Goal: Task Accomplishment & Management: Use online tool/utility

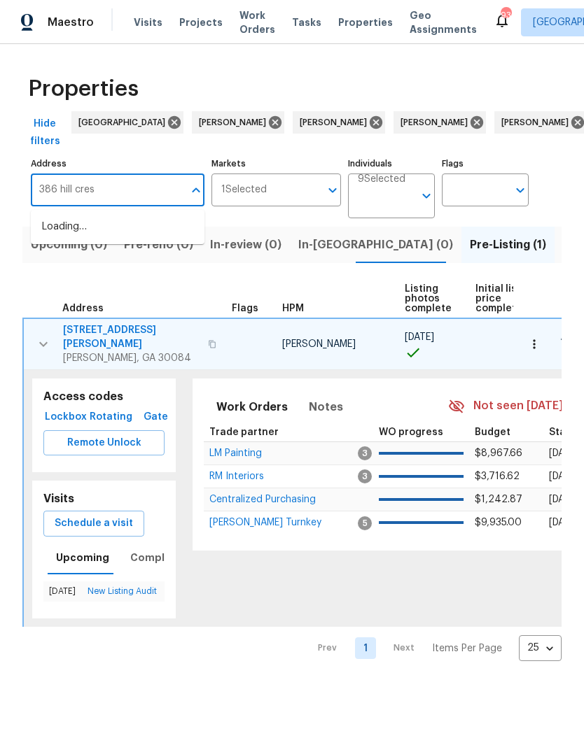
type input "[STREET_ADDRESS]"
click at [115, 238] on li "[STREET_ADDRESS][PERSON_NAME]" at bounding box center [118, 235] width 174 height 38
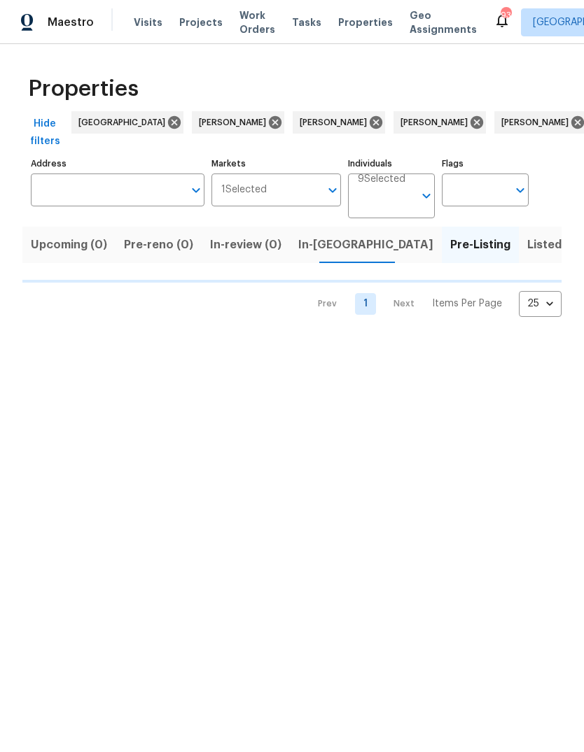
type input "[STREET_ADDRESS][PERSON_NAME]"
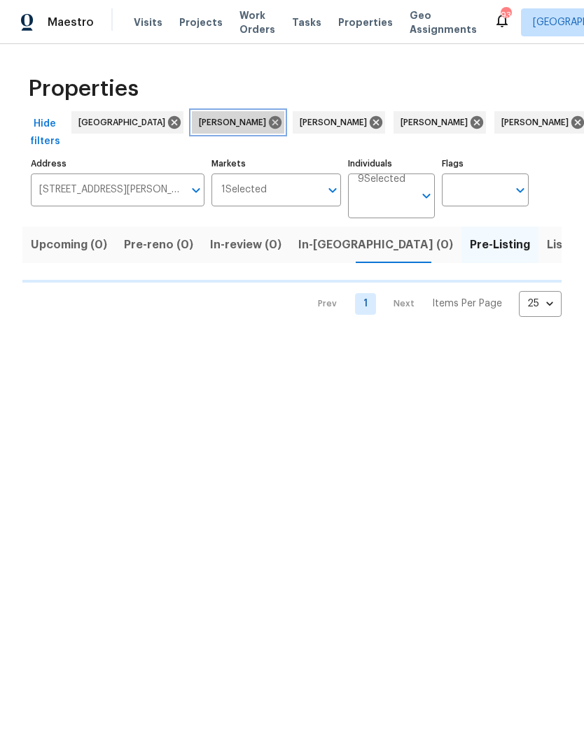
click at [269, 116] on icon at bounding box center [275, 122] width 13 height 13
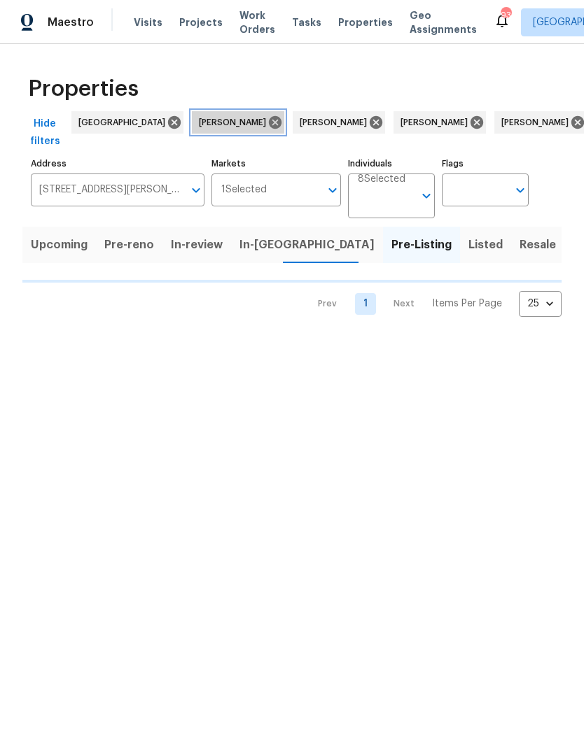
click at [269, 122] on icon at bounding box center [275, 122] width 13 height 13
click at [267, 115] on icon at bounding box center [274, 122] width 15 height 15
click at [269, 118] on icon at bounding box center [275, 122] width 13 height 13
click at [267, 115] on icon at bounding box center [274, 122] width 15 height 15
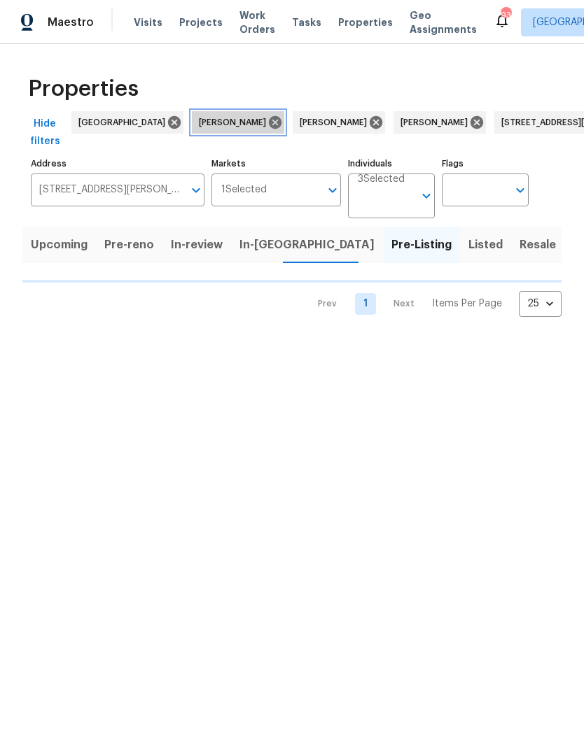
click at [269, 117] on icon at bounding box center [275, 122] width 13 height 13
click at [267, 115] on icon at bounding box center [274, 122] width 15 height 15
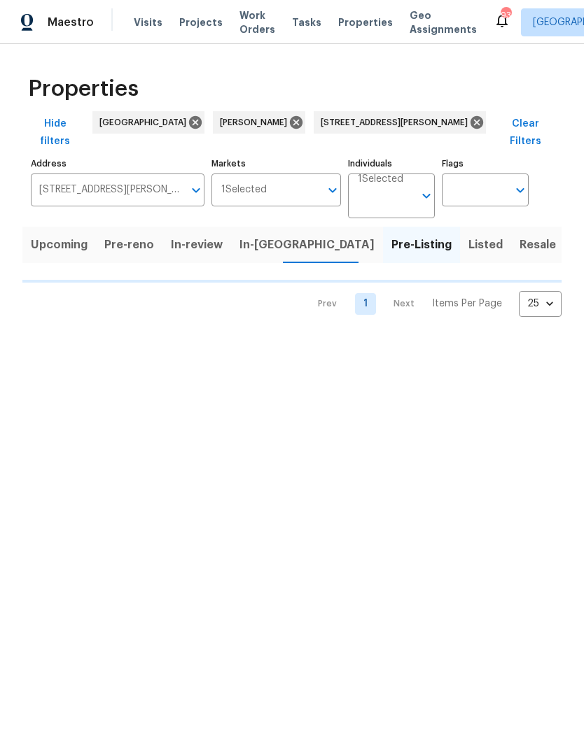
click at [288, 115] on icon at bounding box center [295, 122] width 15 height 15
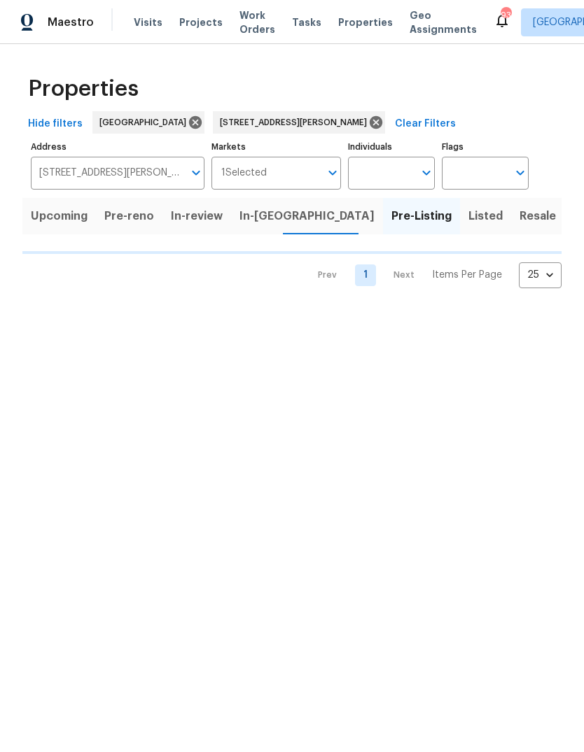
click at [370, 120] on icon at bounding box center [376, 122] width 13 height 13
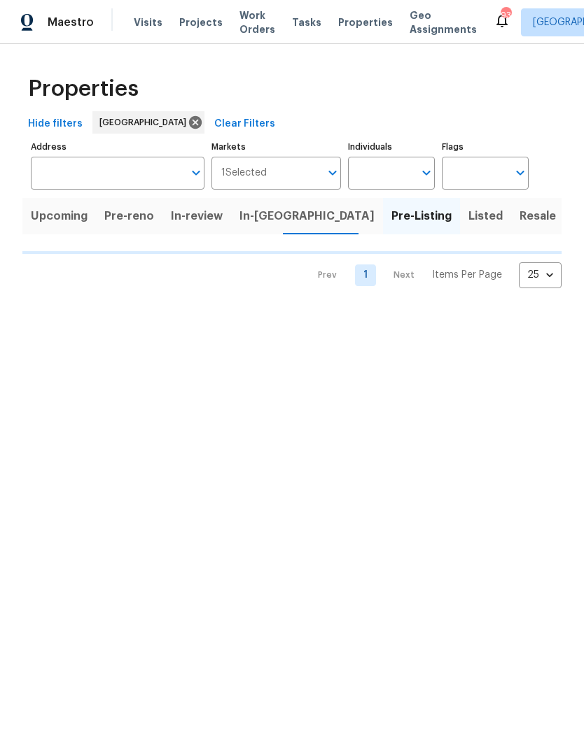
click at [115, 171] on input "Address" at bounding box center [107, 173] width 153 height 33
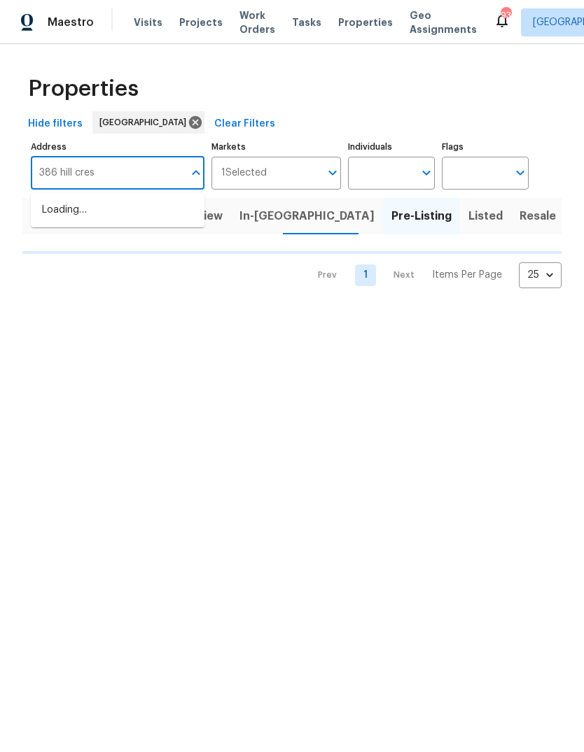
type input "[STREET_ADDRESS]"
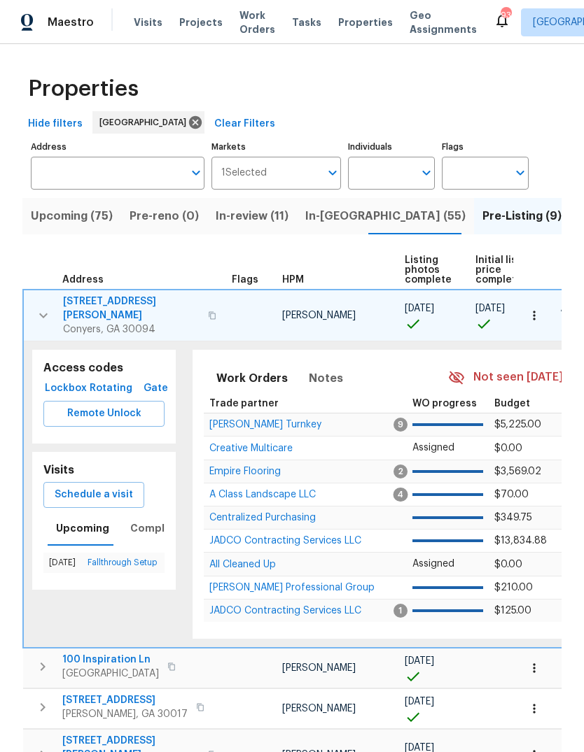
click at [117, 177] on input "Address" at bounding box center [107, 173] width 153 height 33
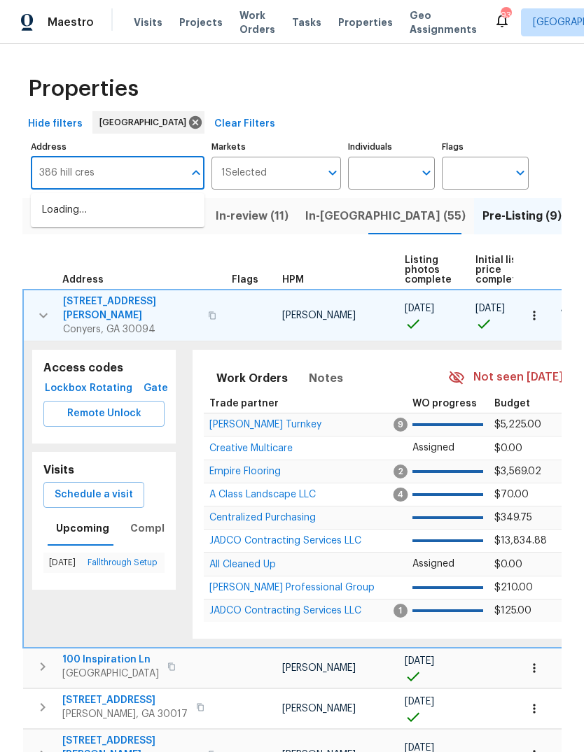
type input "[STREET_ADDRESS]"
click at [118, 214] on li "[STREET_ADDRESS][PERSON_NAME]" at bounding box center [118, 218] width 174 height 38
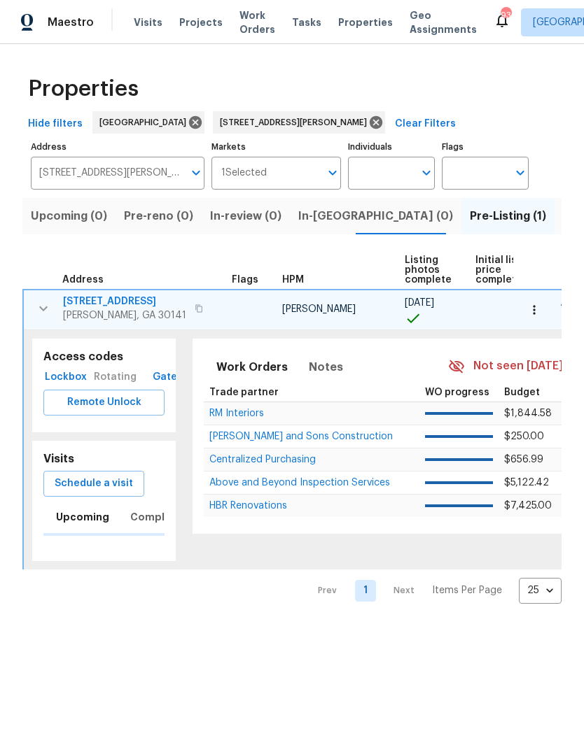
click at [116, 484] on span "Schedule a visit" at bounding box center [94, 483] width 78 height 17
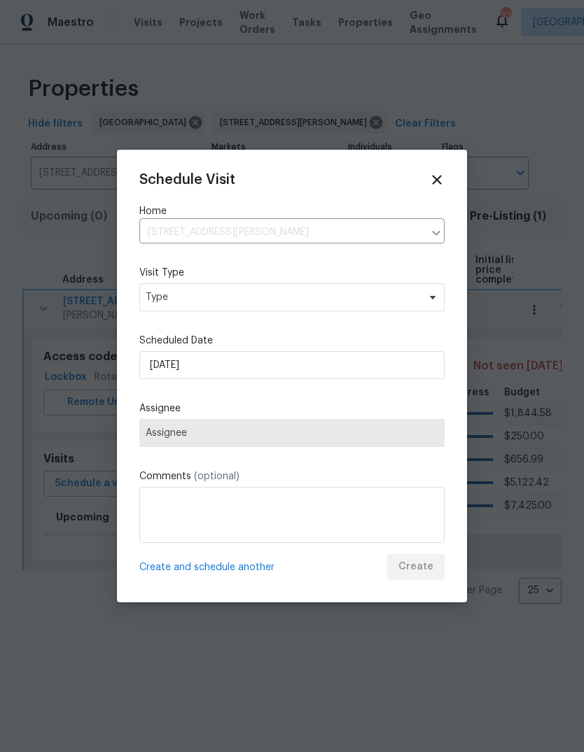
click at [276, 295] on span "Type" at bounding box center [282, 297] width 272 height 14
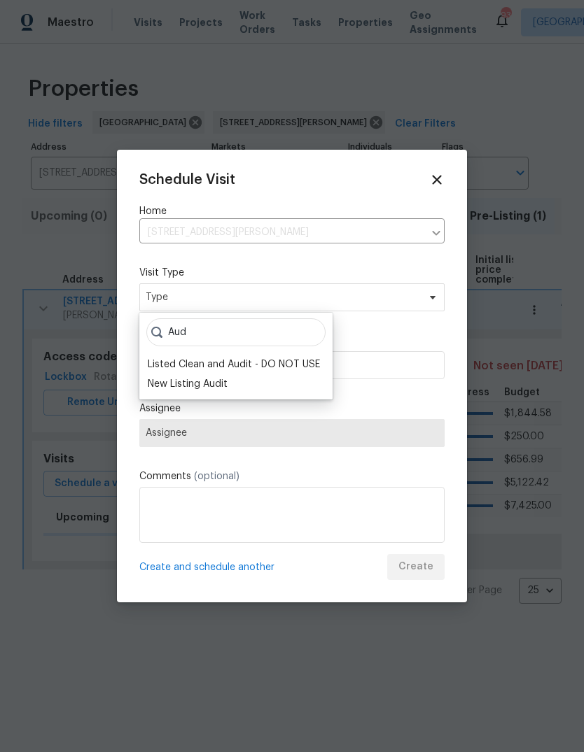
type input "Aud"
click at [221, 388] on div "New Listing Audit" at bounding box center [188, 384] width 80 height 14
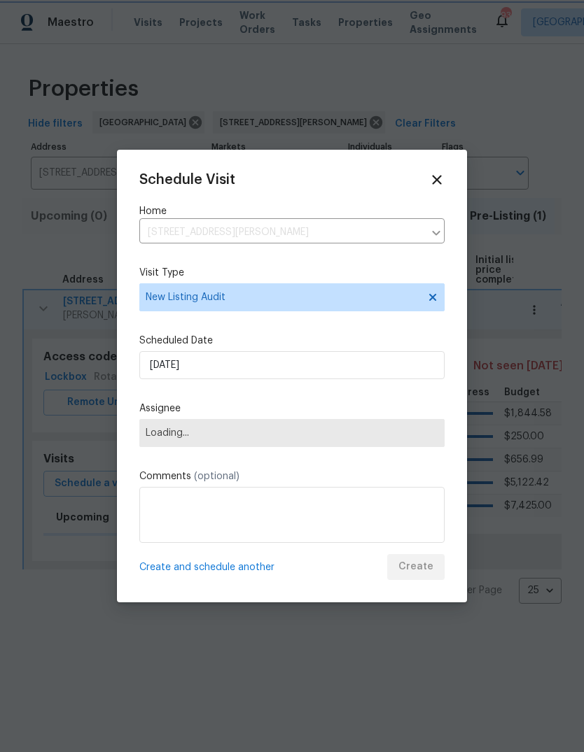
click at [253, 430] on span "Loading..." at bounding box center [292, 433] width 293 height 11
click at [279, 437] on span "Loading..." at bounding box center [292, 433] width 293 height 11
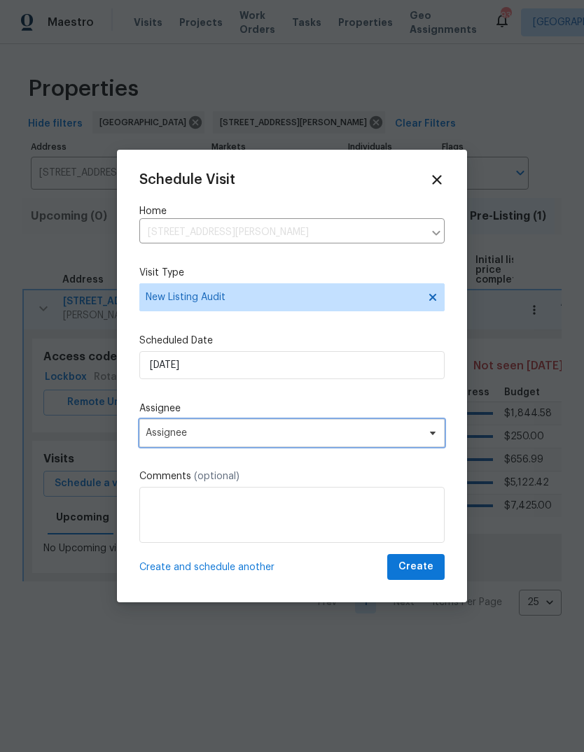
click at [288, 443] on span "Assignee" at bounding box center [291, 433] width 305 height 28
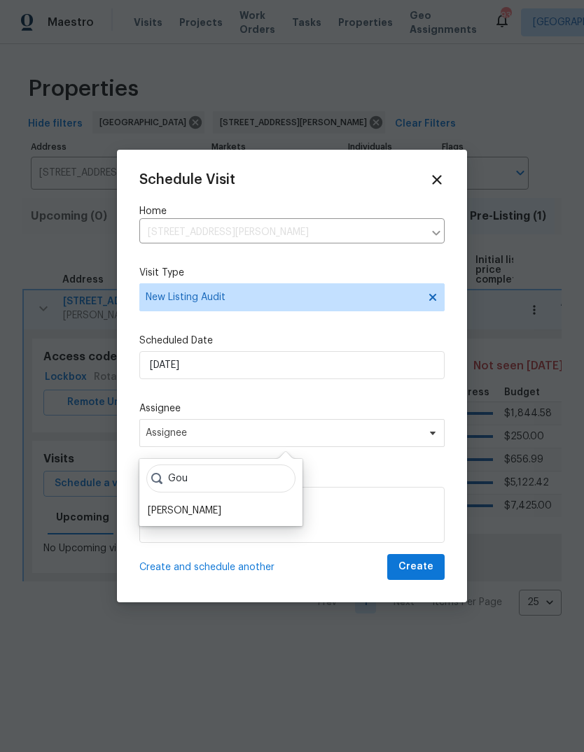
type input "Gou"
click at [221, 508] on div "[PERSON_NAME]" at bounding box center [184, 511] width 73 height 14
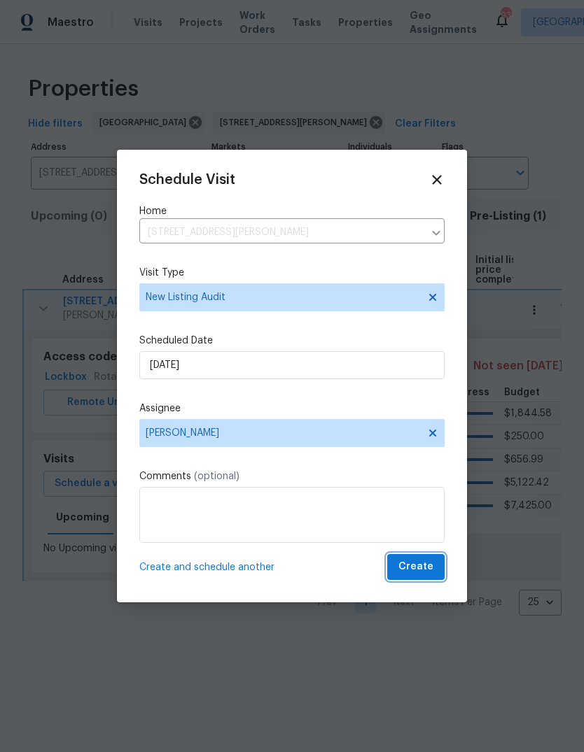
click at [414, 568] on span "Create" at bounding box center [415, 567] width 35 height 17
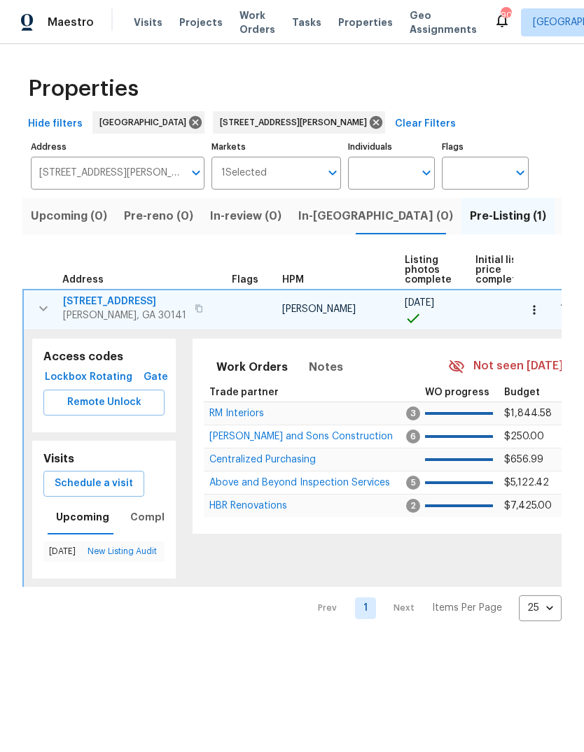
click at [149, 169] on input "[STREET_ADDRESS][PERSON_NAME]" at bounding box center [107, 173] width 153 height 33
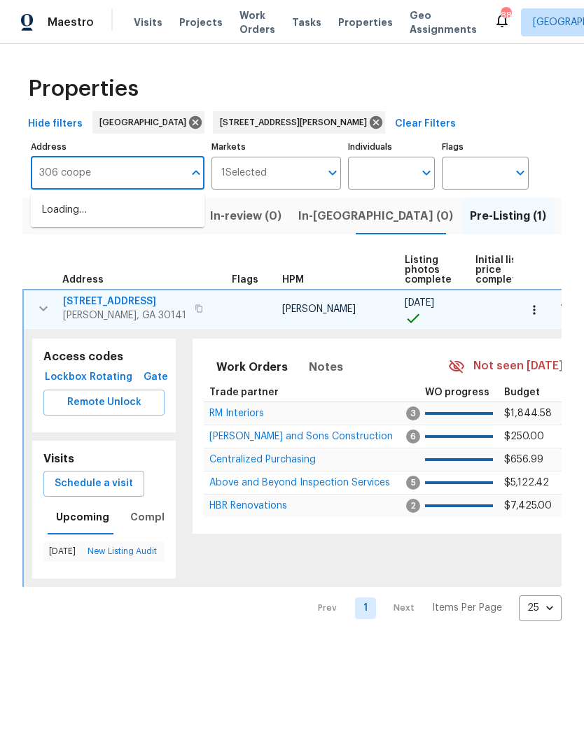
type input "306 [PERSON_NAME]"
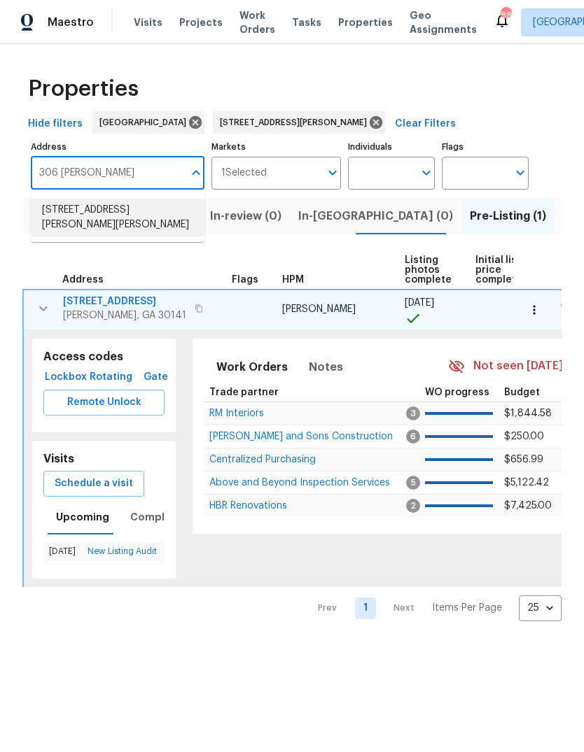
click at [129, 201] on li "[STREET_ADDRESS][PERSON_NAME][PERSON_NAME]" at bounding box center [118, 218] width 174 height 38
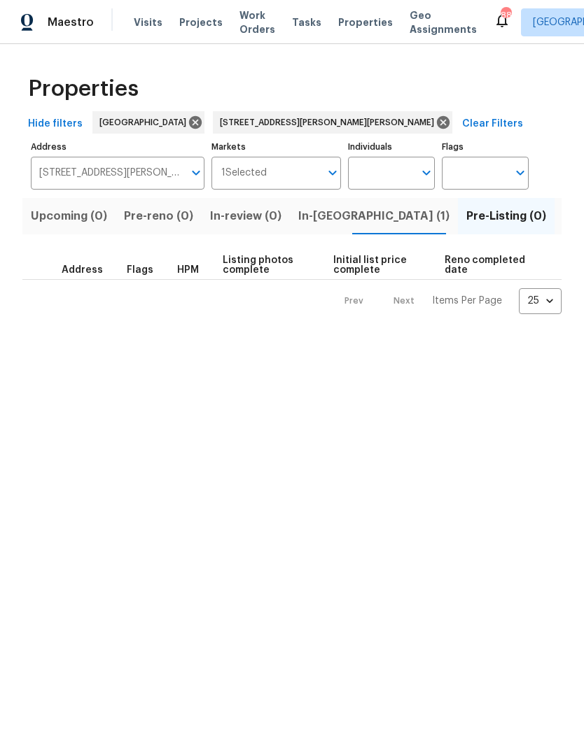
click at [321, 220] on span "In-[GEOGRAPHIC_DATA] (1)" at bounding box center [373, 216] width 151 height 20
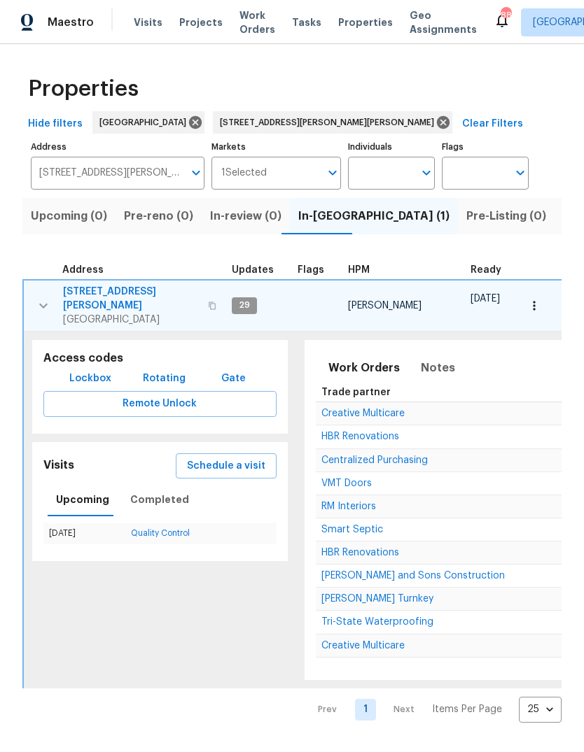
click at [170, 491] on span "Completed" at bounding box center [159, 499] width 59 height 17
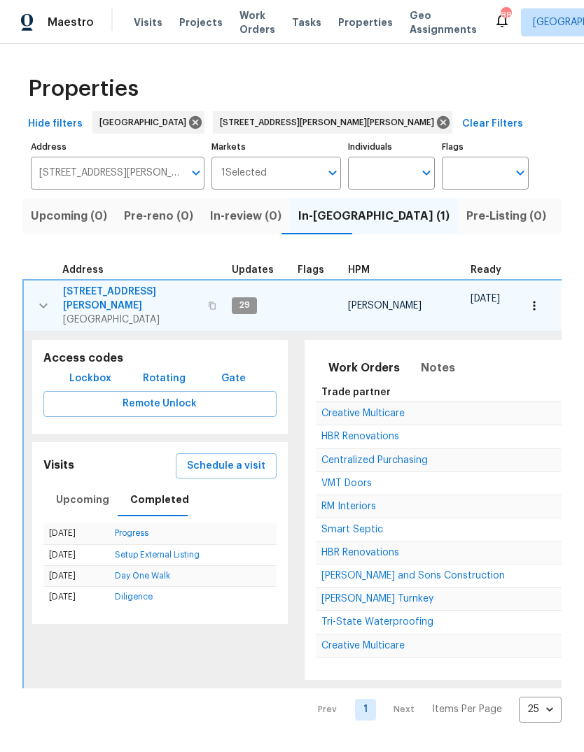
click at [241, 458] on span "Schedule a visit" at bounding box center [226, 466] width 78 height 17
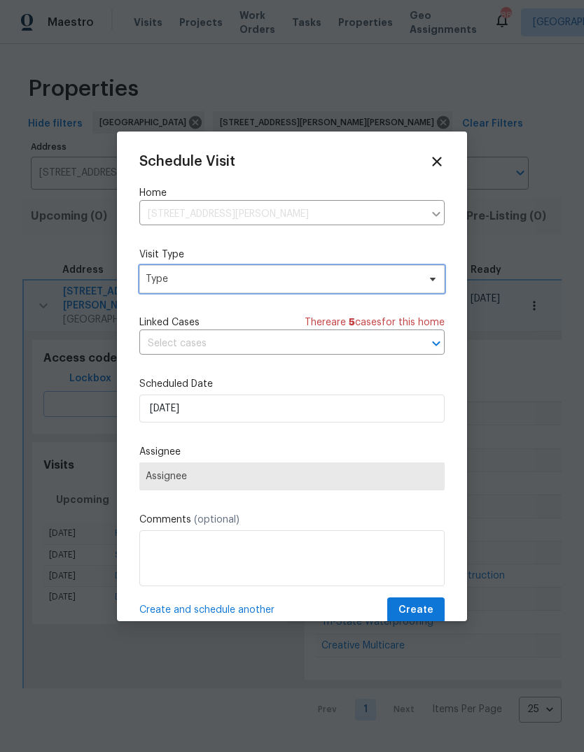
click at [262, 286] on span "Type" at bounding box center [282, 279] width 272 height 14
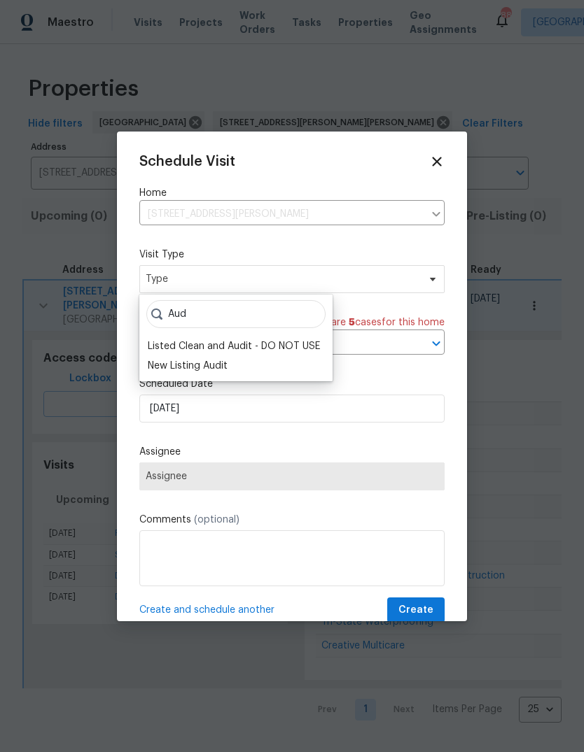
type input "Aud"
click at [195, 359] on div "New Listing Audit" at bounding box center [188, 366] width 80 height 14
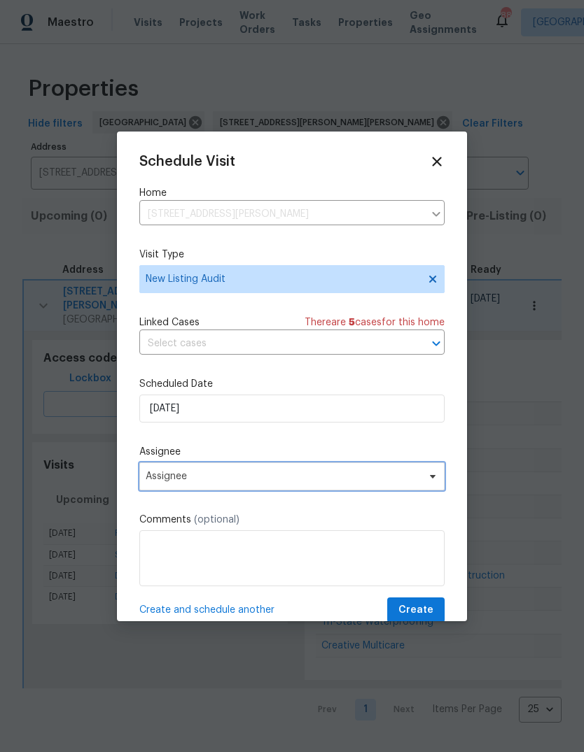
click at [259, 479] on span "Assignee" at bounding box center [283, 476] width 274 height 11
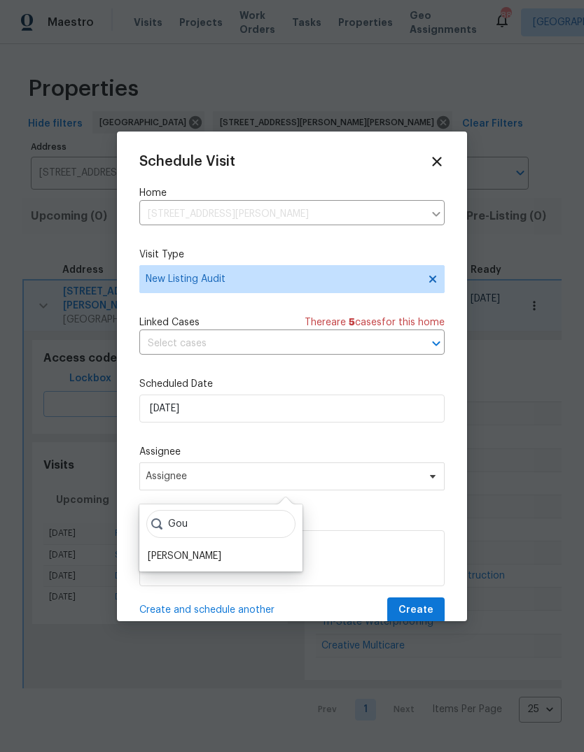
type input "Gou"
click at [211, 552] on div "[PERSON_NAME]" at bounding box center [184, 556] width 73 height 14
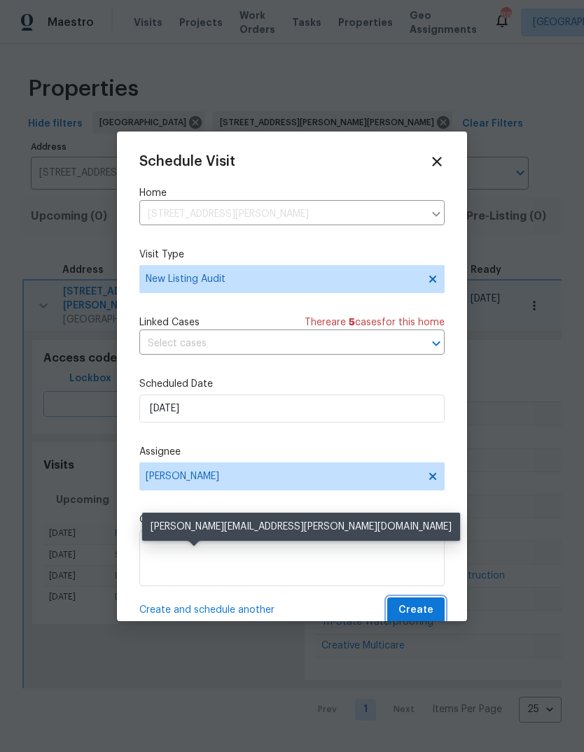
click at [421, 613] on span "Create" at bounding box center [415, 610] width 35 height 17
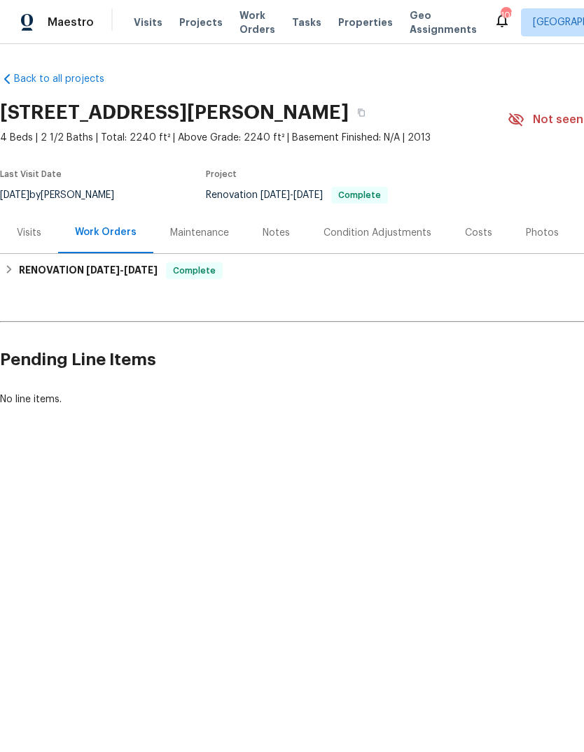
click at [42, 230] on div "Visits" at bounding box center [29, 232] width 58 height 41
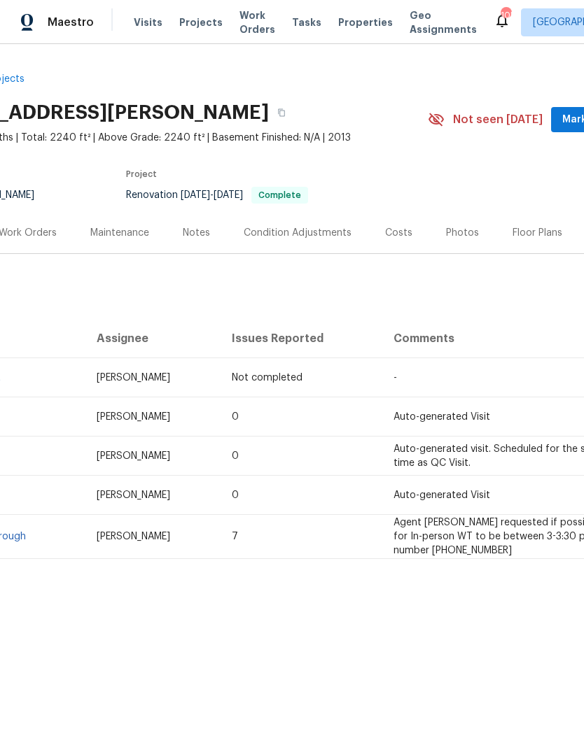
scroll to position [0, 83]
click at [397, 235] on div "Costs" at bounding box center [395, 233] width 27 height 14
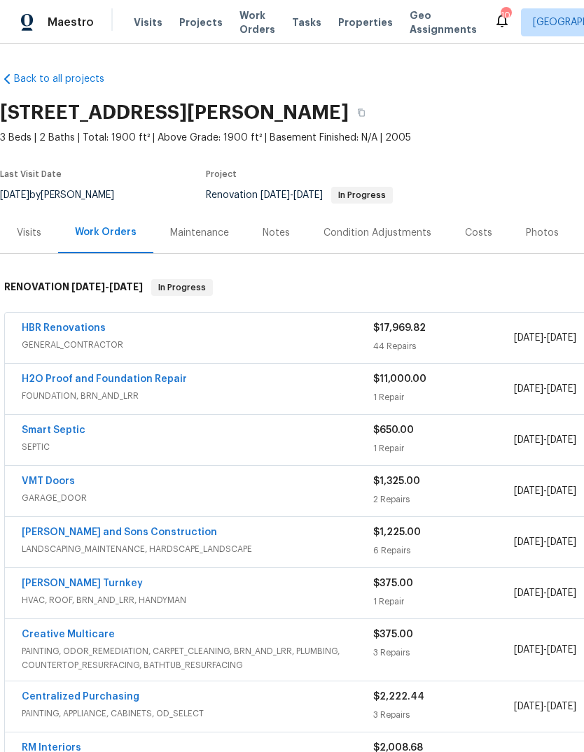
click at [281, 234] on div "Notes" at bounding box center [275, 233] width 27 height 14
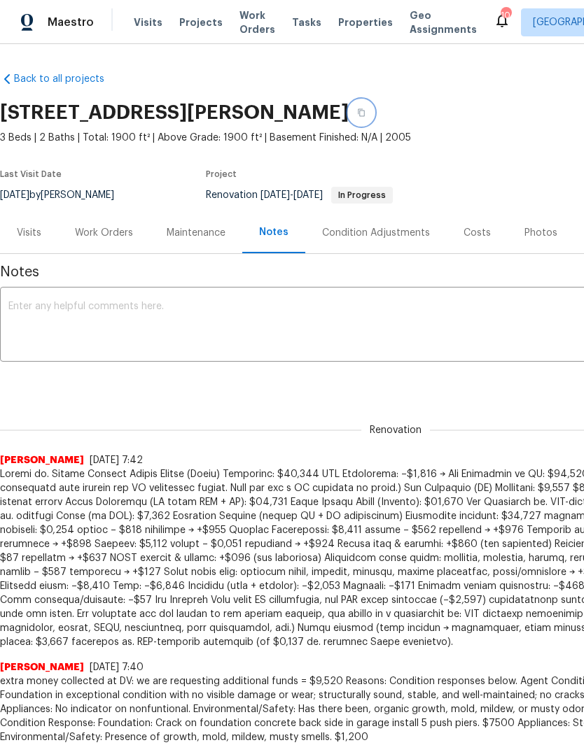
click at [365, 110] on icon "button" at bounding box center [361, 112] width 8 height 8
click at [463, 234] on div "Costs" at bounding box center [476, 233] width 27 height 14
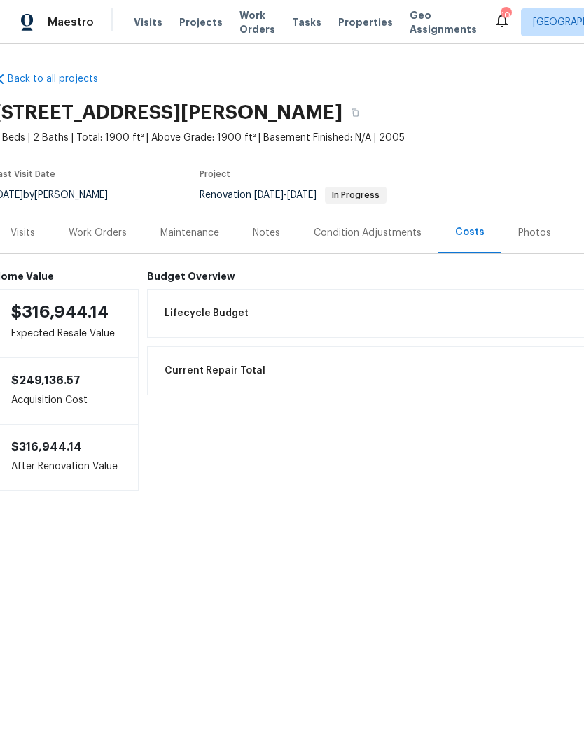
scroll to position [0, 8]
click at [33, 232] on div "Visits" at bounding box center [21, 232] width 58 height 41
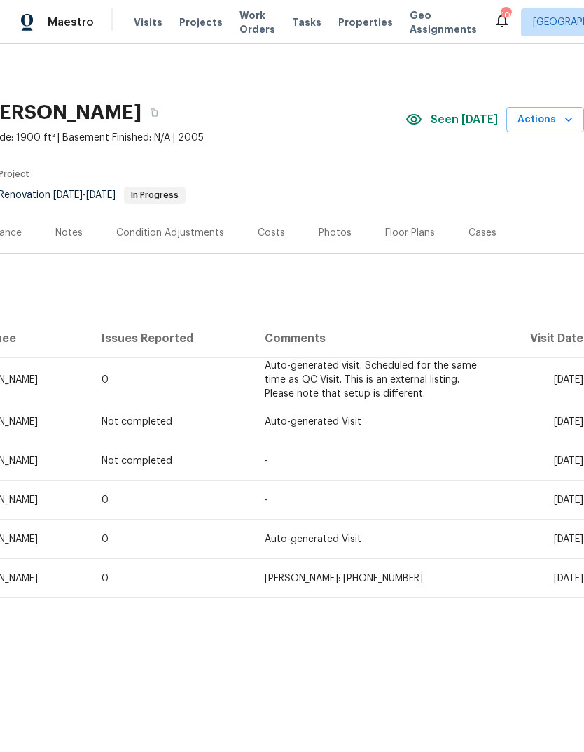
scroll to position [0, 207]
click at [62, 232] on div "Notes" at bounding box center [68, 233] width 27 height 14
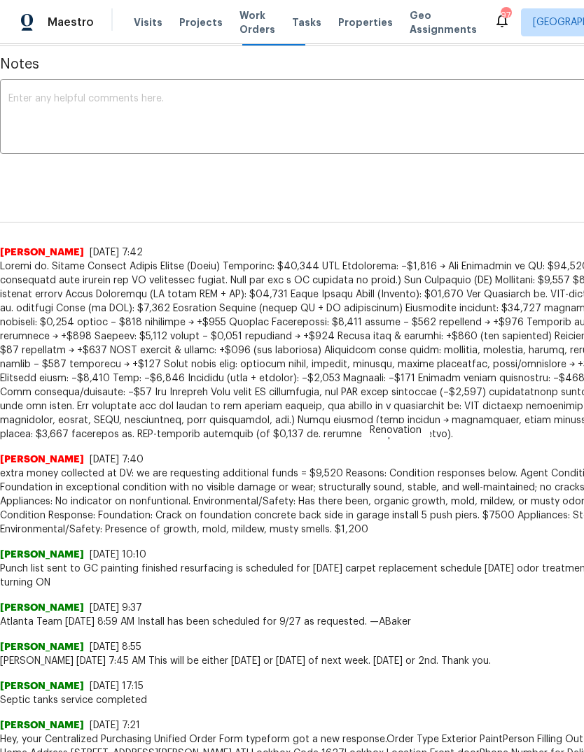
scroll to position [209, 0]
click at [27, 260] on span at bounding box center [395, 350] width 791 height 182
click at [15, 255] on span "[PERSON_NAME]" at bounding box center [42, 252] width 84 height 14
click at [166, 336] on span at bounding box center [395, 350] width 791 height 182
click at [25, 269] on span at bounding box center [395, 350] width 791 height 182
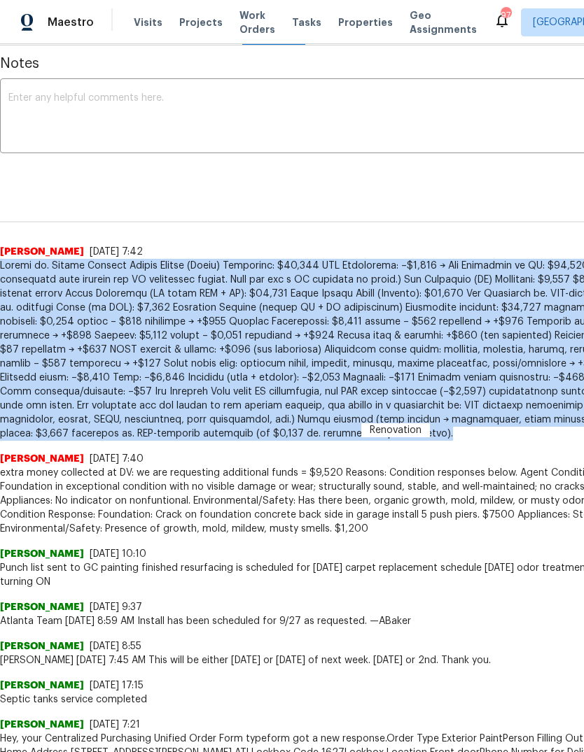
copy span "Budget vs. Actual Summary Budget Review (Admin) Collected: $24,254 PAR Adjustme…"
